Goal: Check status: Check status

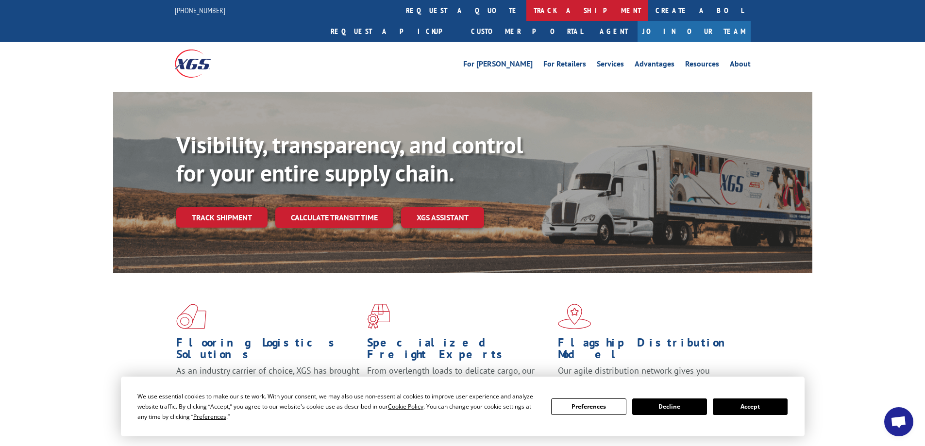
click at [526, 7] on link "track a shipment" at bounding box center [587, 10] width 122 height 21
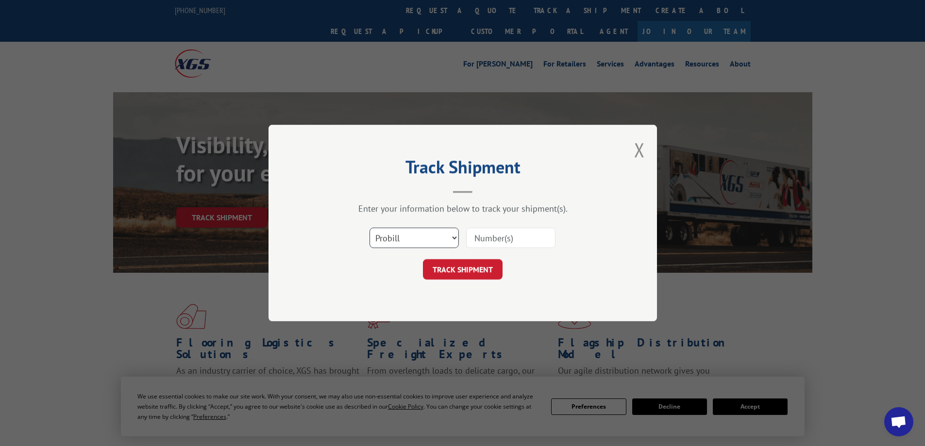
drag, startPoint x: 434, startPoint y: 238, endPoint x: 444, endPoint y: 238, distance: 10.7
click at [434, 238] on select "Select category... Probill BOL PO" at bounding box center [413, 238] width 89 height 20
select select "bol"
click at [369, 228] on select "Select category... Probill BOL PO" at bounding box center [413, 238] width 89 height 20
paste input "7083464"
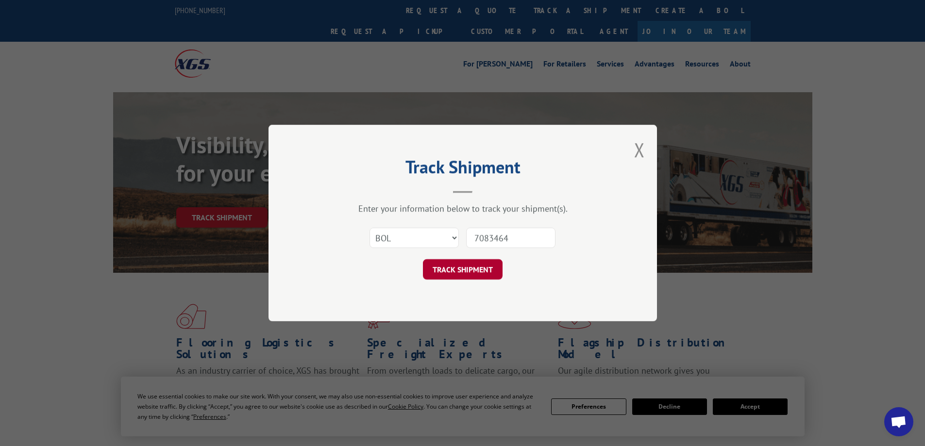
type input "7083464"
click at [477, 264] on button "TRACK SHIPMENT" at bounding box center [463, 269] width 80 height 20
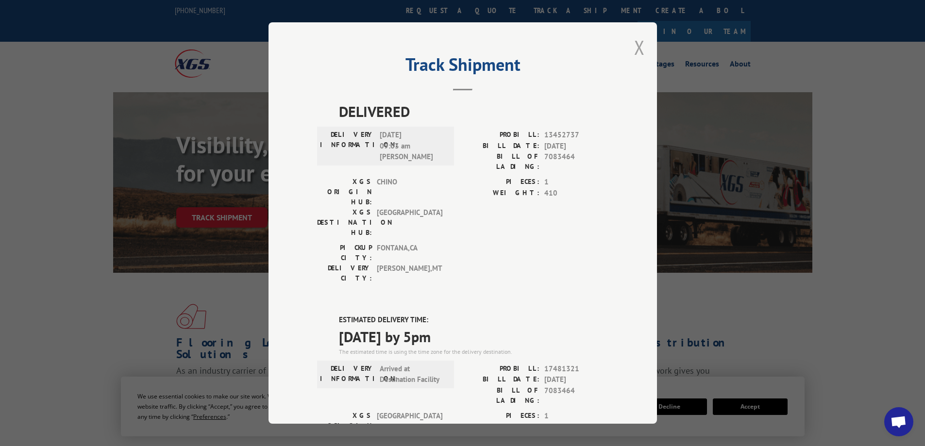
click at [634, 47] on button "Close modal" at bounding box center [639, 47] width 11 height 26
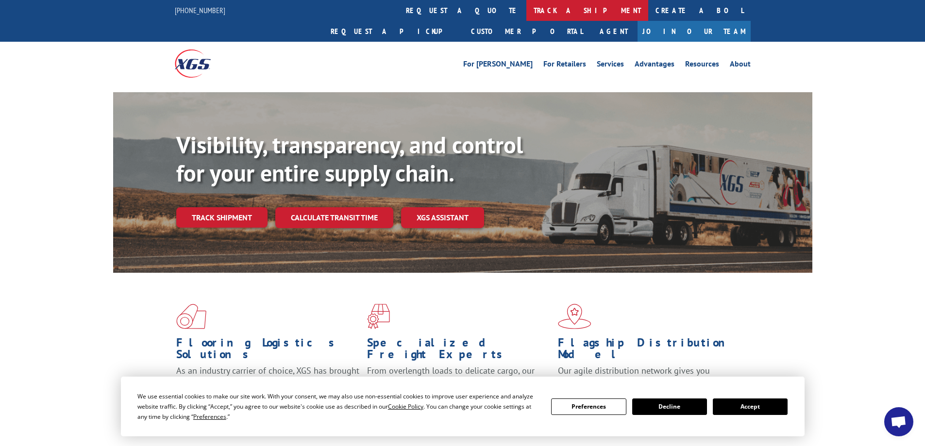
click at [526, 9] on link "track a shipment" at bounding box center [587, 10] width 122 height 21
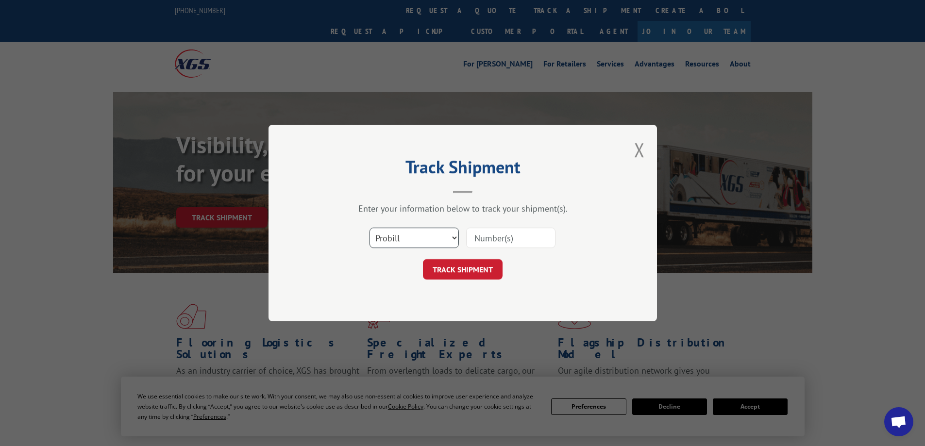
click at [451, 233] on select "Select category... Probill BOL PO" at bounding box center [413, 238] width 89 height 20
select select "bol"
click at [369, 228] on select "Select category... Probill BOL PO" at bounding box center [413, 238] width 89 height 20
click at [503, 239] on input at bounding box center [510, 238] width 89 height 20
paste input "7075812"
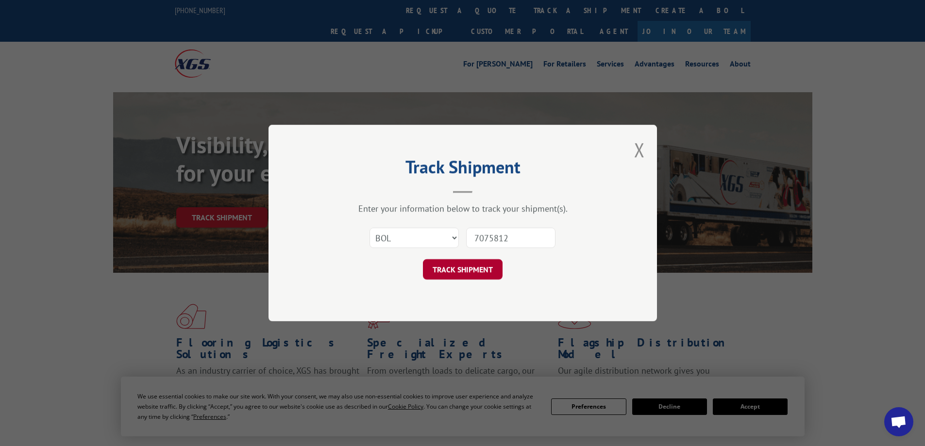
type input "7075812"
click at [470, 267] on button "TRACK SHIPMENT" at bounding box center [463, 269] width 80 height 20
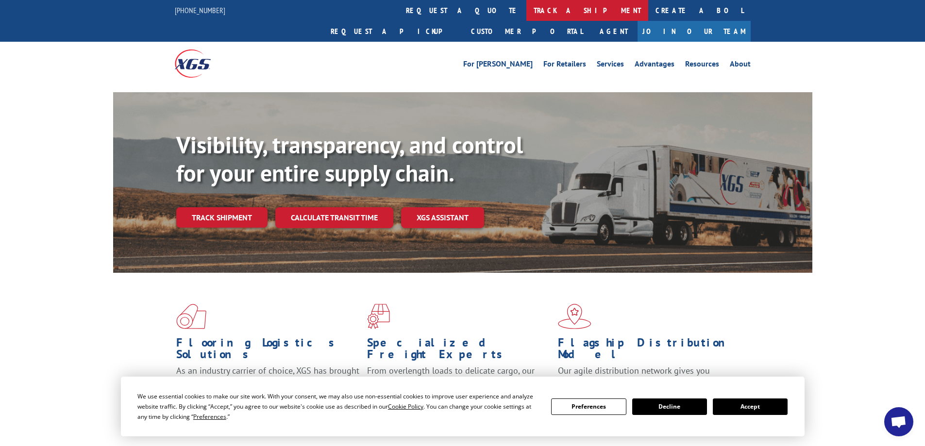
click at [526, 10] on link "track a shipment" at bounding box center [587, 10] width 122 height 21
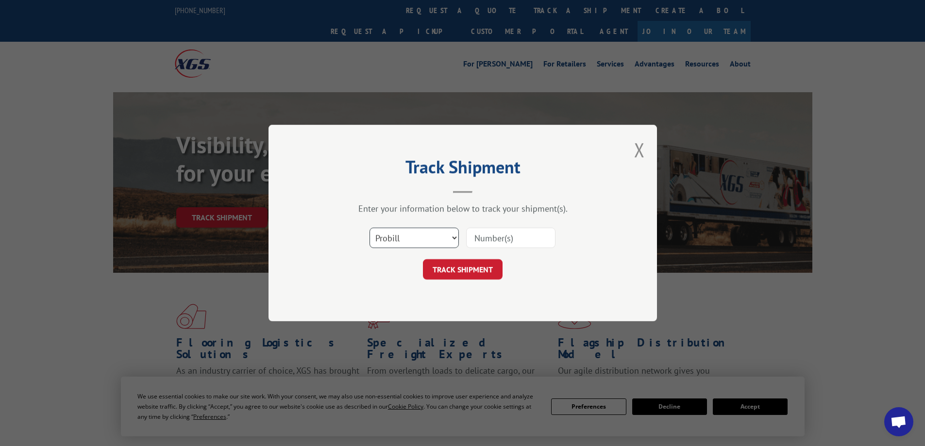
click at [450, 236] on select "Select category... Probill BOL PO" at bounding box center [413, 238] width 89 height 20
select select "bol"
click at [369, 228] on select "Select category... Probill BOL PO" at bounding box center [413, 238] width 89 height 20
click at [486, 237] on input at bounding box center [510, 238] width 89 height 20
paste input "7075812"
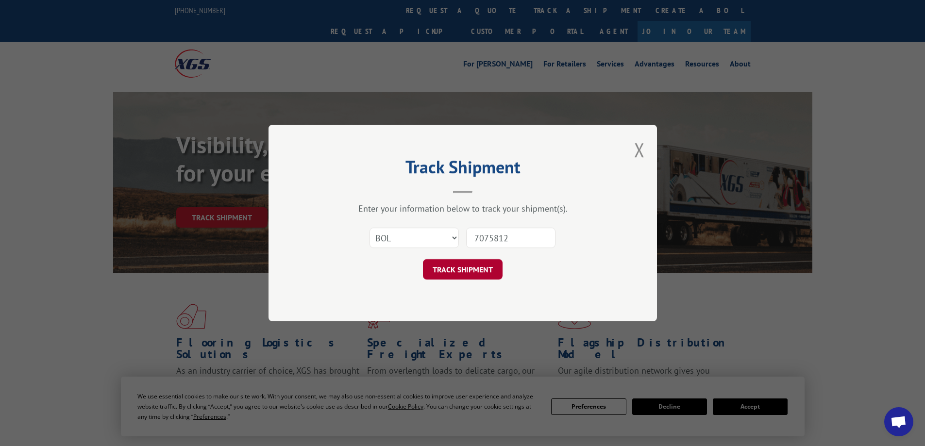
type input "7075812"
click at [477, 266] on button "TRACK SHIPMENT" at bounding box center [463, 269] width 80 height 20
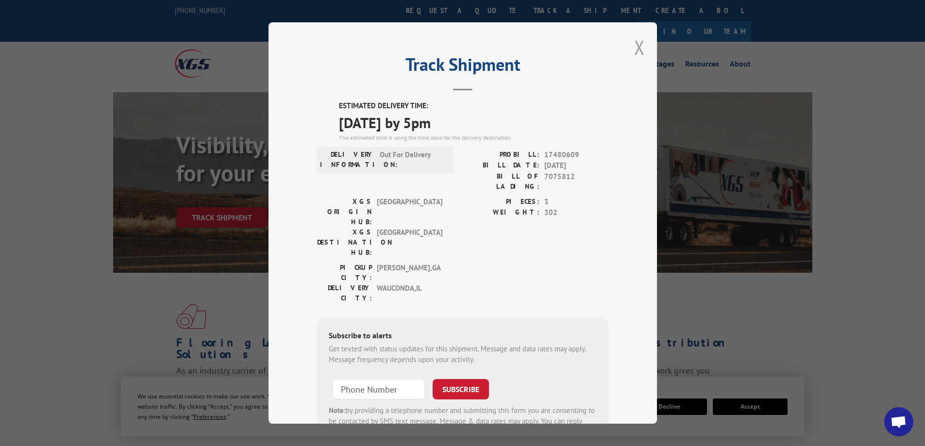
click at [637, 46] on button "Close modal" at bounding box center [639, 47] width 11 height 26
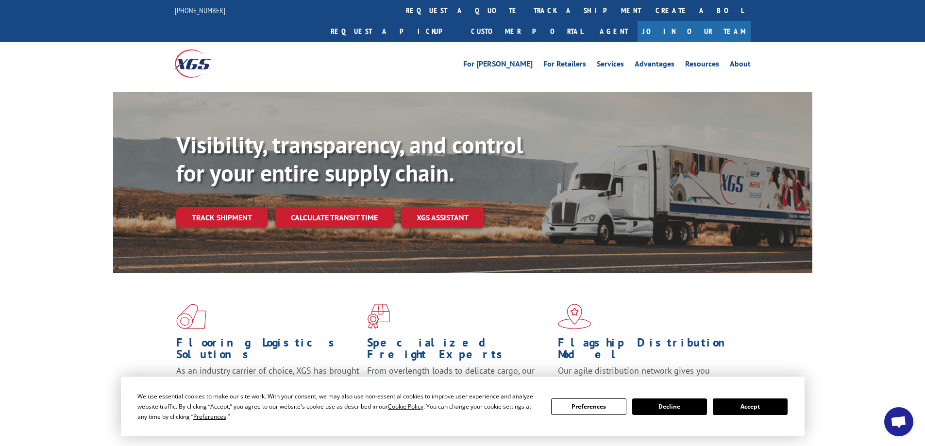
drag, startPoint x: 451, startPoint y: 9, endPoint x: 431, endPoint y: 11, distance: 20.0
click at [526, 11] on link "track a shipment" at bounding box center [587, 10] width 122 height 21
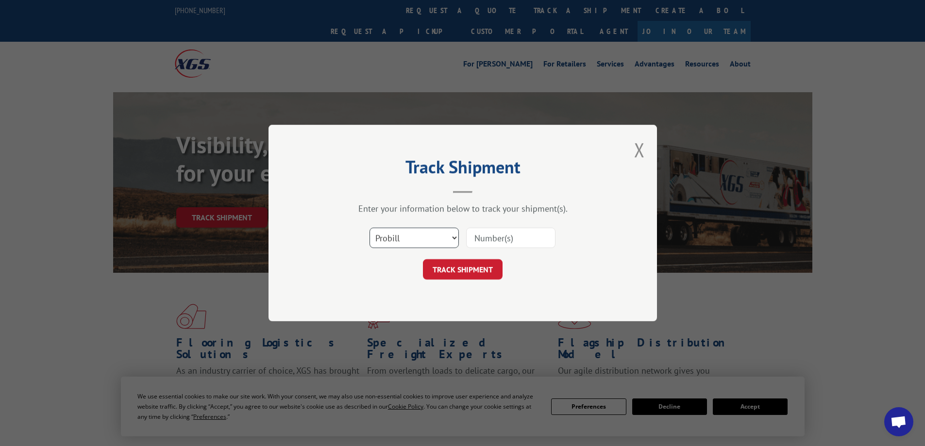
click at [451, 235] on select "Select category... Probill BOL PO" at bounding box center [413, 238] width 89 height 20
select select "bol"
click at [369, 228] on select "Select category... Probill BOL PO" at bounding box center [413, 238] width 89 height 20
click at [483, 239] on input at bounding box center [510, 238] width 89 height 20
paste input "7069153"
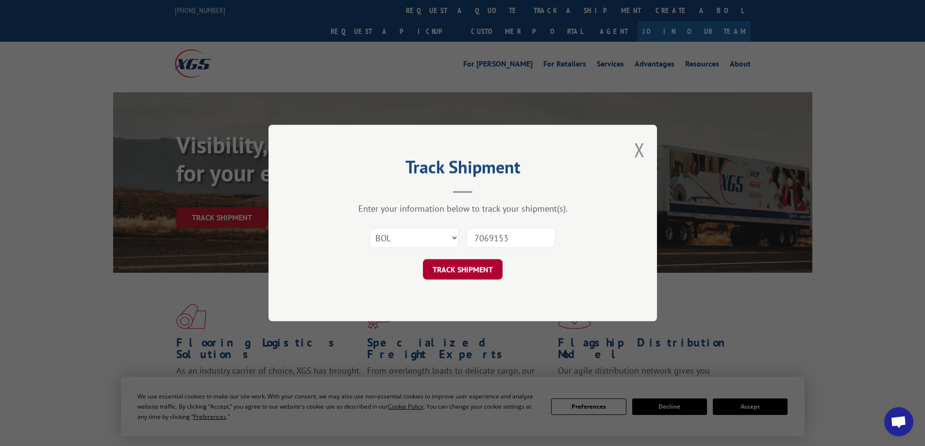
type input "7069153"
click at [482, 267] on button "TRACK SHIPMENT" at bounding box center [463, 269] width 80 height 20
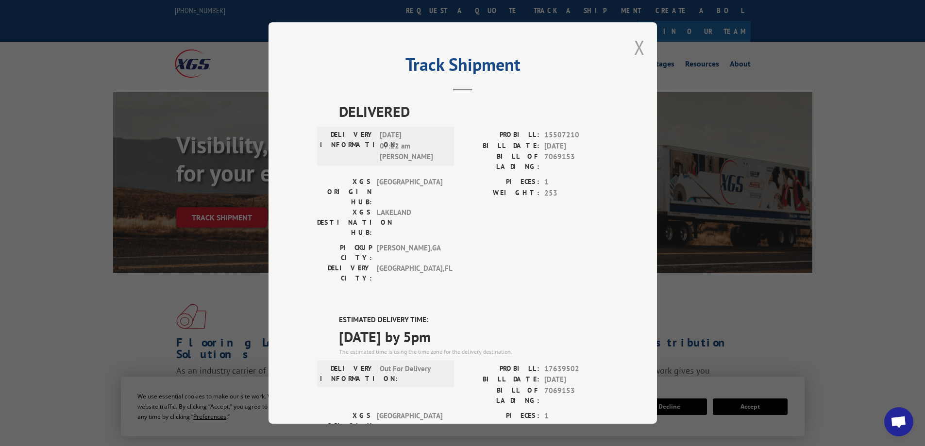
drag, startPoint x: 634, startPoint y: 52, endPoint x: 626, endPoint y: 42, distance: 13.1
click at [634, 51] on button "Close modal" at bounding box center [639, 47] width 11 height 26
